Goal: Information Seeking & Learning: Check status

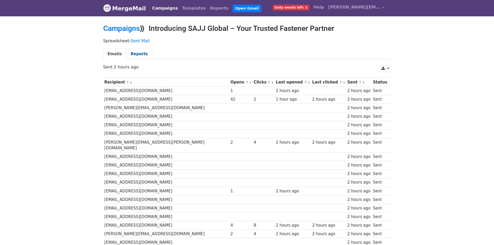
click at [136, 56] on link "Reports" at bounding box center [139, 54] width 26 height 11
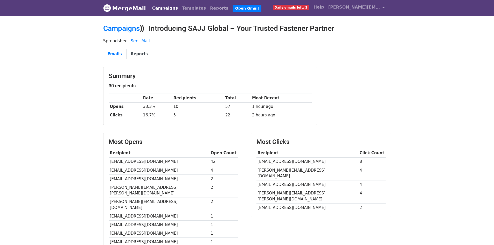
click at [117, 10] on link "MergeMail" at bounding box center [124, 8] width 43 height 11
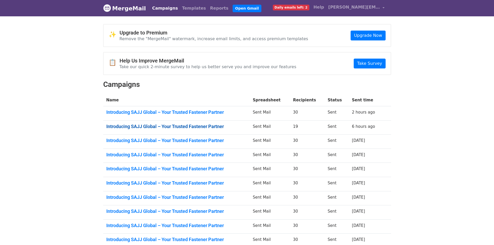
click at [186, 126] on link "Introducing SAJJ Global – Your Trusted Fastener Partner" at bounding box center [176, 127] width 140 height 6
click at [155, 179] on td "Introducing SAJJ Global – Your Trusted Fastener Partner" at bounding box center [176, 184] width 147 height 14
click at [145, 187] on td "Introducing SAJJ Global – Your Trusted Fastener Partner" at bounding box center [176, 184] width 147 height 14
click at [148, 183] on link "Introducing SAJJ Global – Your Trusted Fastener Partner" at bounding box center [176, 183] width 140 height 6
click at [202, 193] on td "Introducing SAJJ Global – Your Trusted Fastener Partner" at bounding box center [176, 198] width 147 height 14
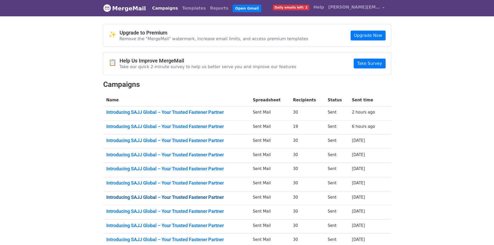
click at [198, 195] on link "Introducing SAJJ Global – Your Trusted Fastener Partner" at bounding box center [176, 198] width 140 height 6
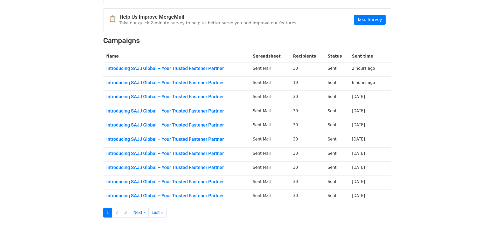
scroll to position [52, 0]
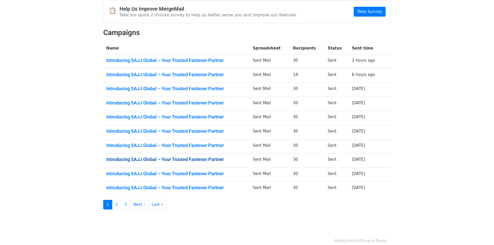
click at [227, 158] on link "Introducing SAJJ Global – Your Trusted Fastener Partner" at bounding box center [176, 160] width 140 height 6
click at [192, 189] on link "Introducing SAJJ Global – Your Trusted Fastener Partner" at bounding box center [176, 188] width 140 height 6
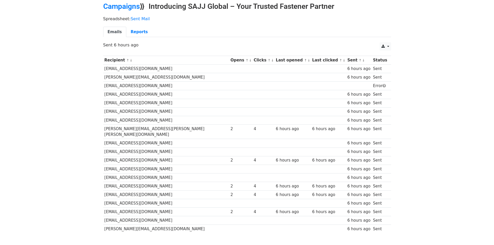
scroll to position [50, 0]
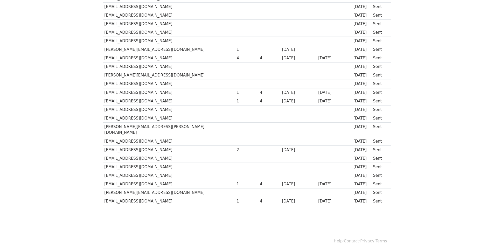
scroll to position [145, 0]
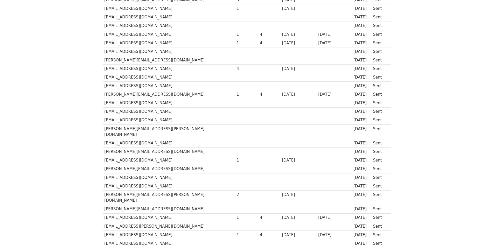
scroll to position [145, 0]
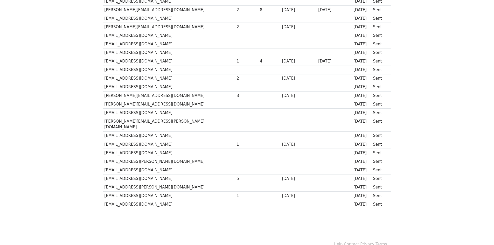
scroll to position [145, 0]
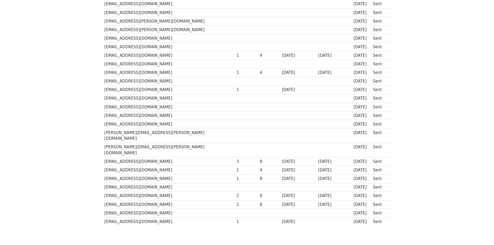
scroll to position [145, 0]
